Goal: Task Accomplishment & Management: Use online tool/utility

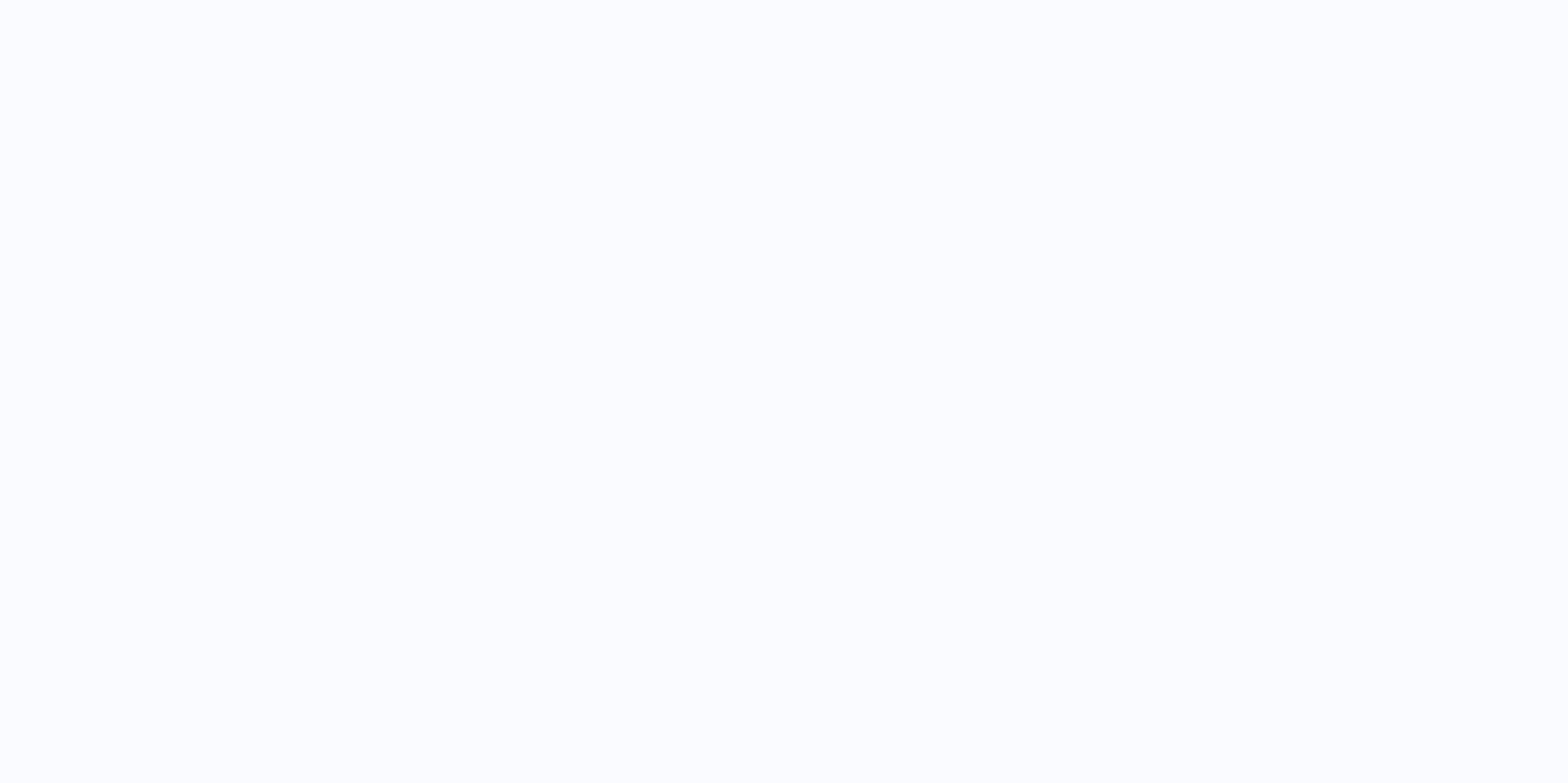
click at [648, 297] on neon-animated-pages "Prosite Website + Landing pages Proof Sistema de seleção e venda de fotos Desig…" at bounding box center [784, 392] width 1568 height 783
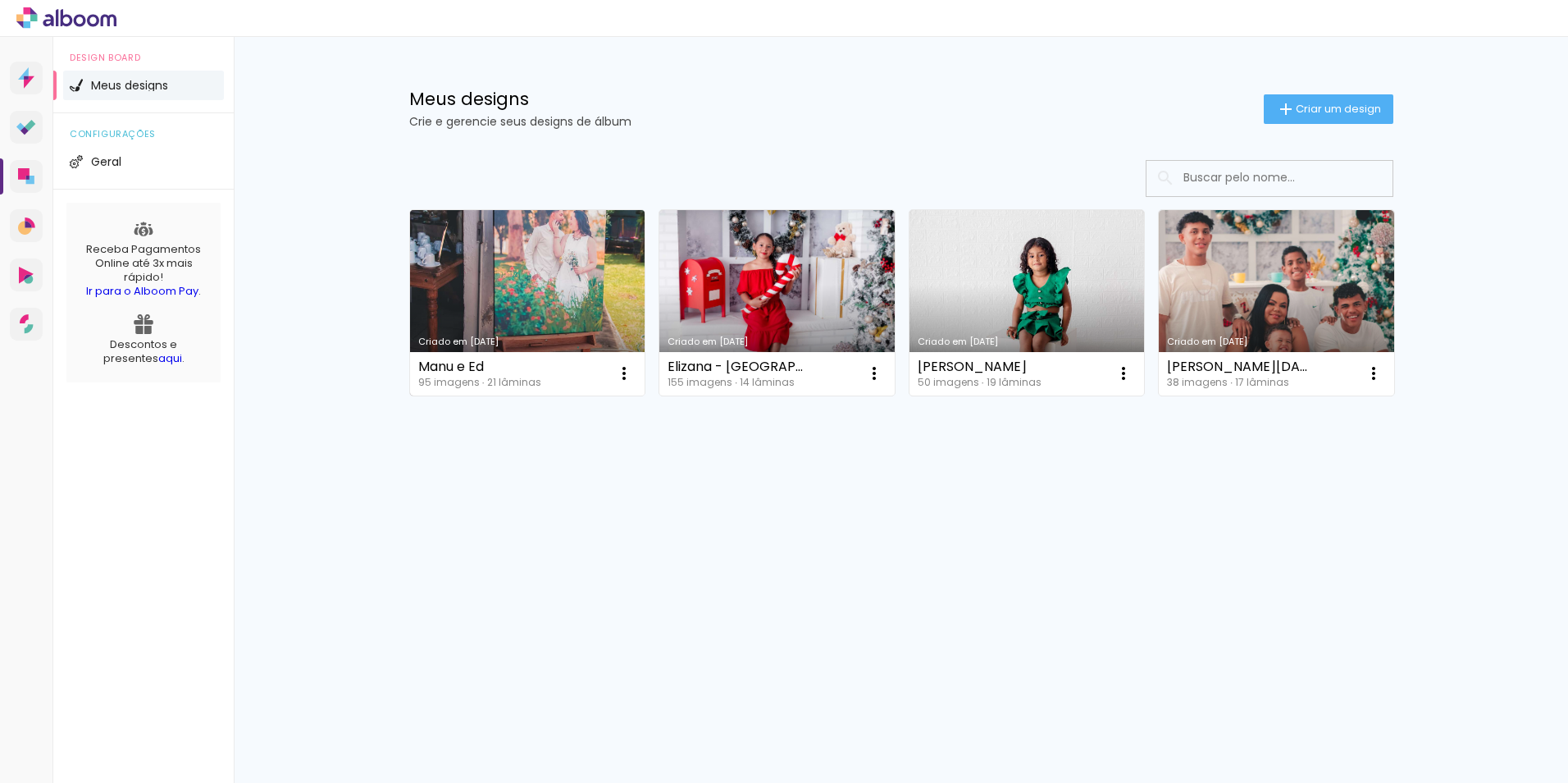
click at [549, 247] on link "Criado em [DATE]" at bounding box center [528, 302] width 235 height 185
